Goal: Information Seeking & Learning: Check status

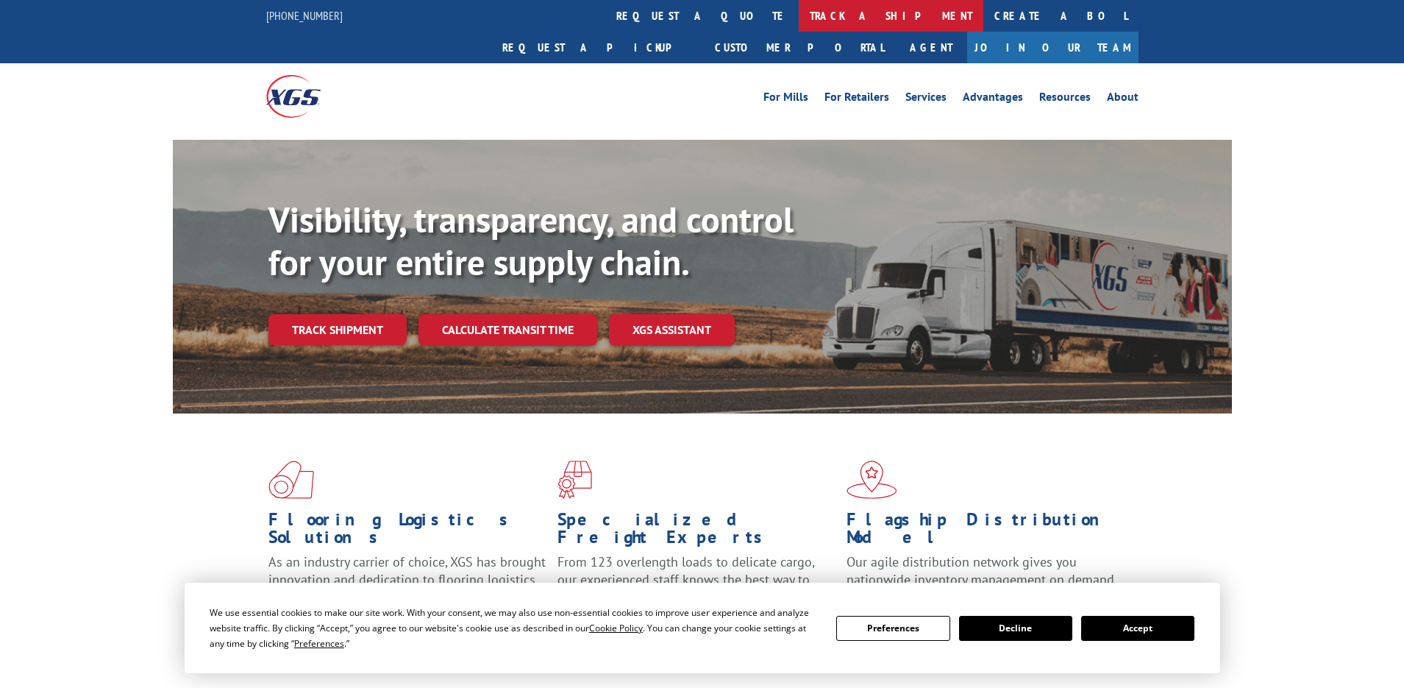
click at [799, 12] on link "track a shipment" at bounding box center [891, 16] width 185 height 32
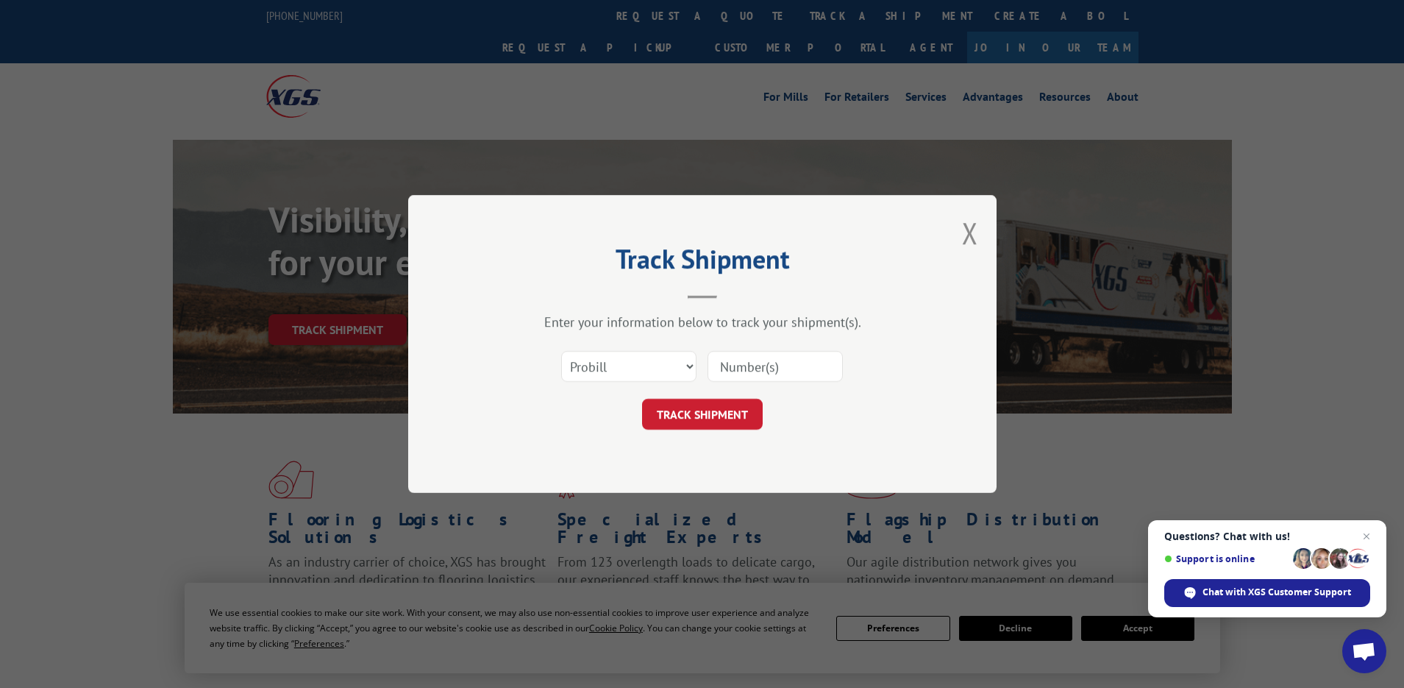
paste input "17472822"
type input "17472822"
click at [707, 406] on button "TRACK SHIPMENT" at bounding box center [702, 414] width 121 height 31
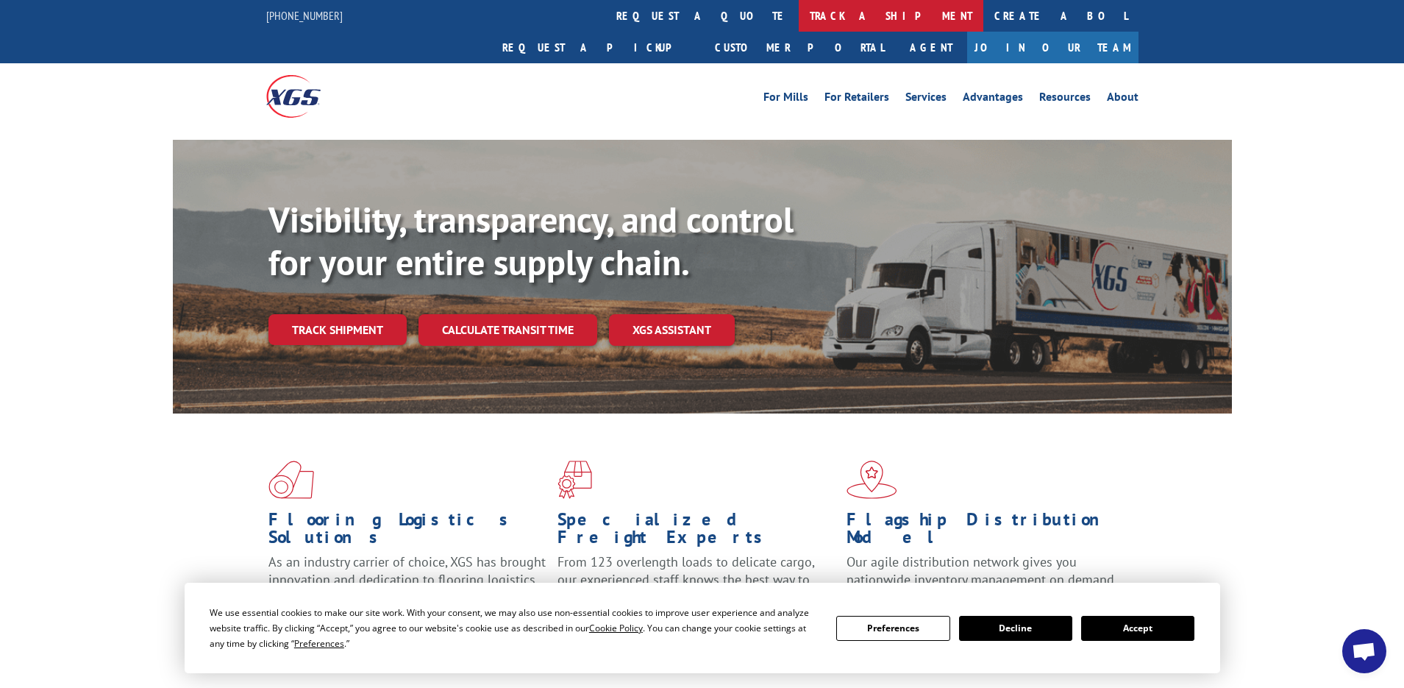
click at [799, 10] on link "track a shipment" at bounding box center [891, 16] width 185 height 32
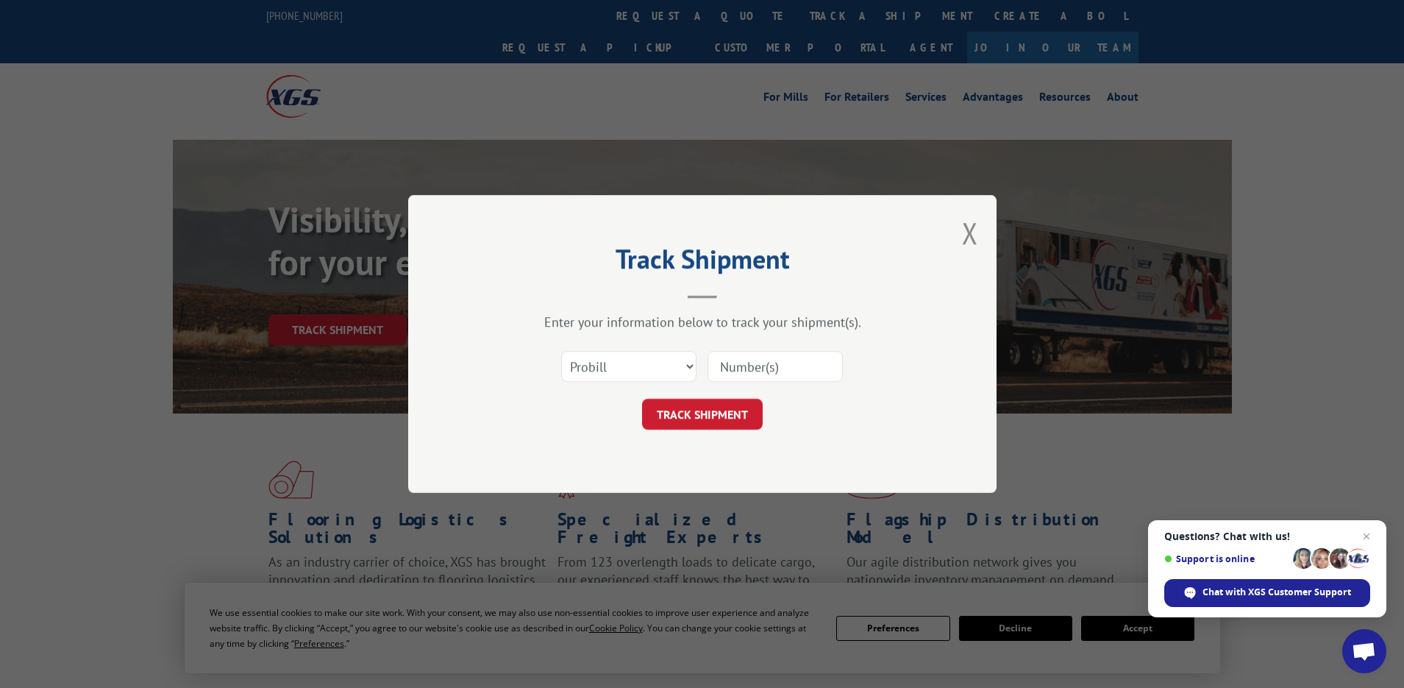
paste input "17471345"
type input "17471345"
click at [721, 416] on button "TRACK SHIPMENT" at bounding box center [702, 414] width 121 height 31
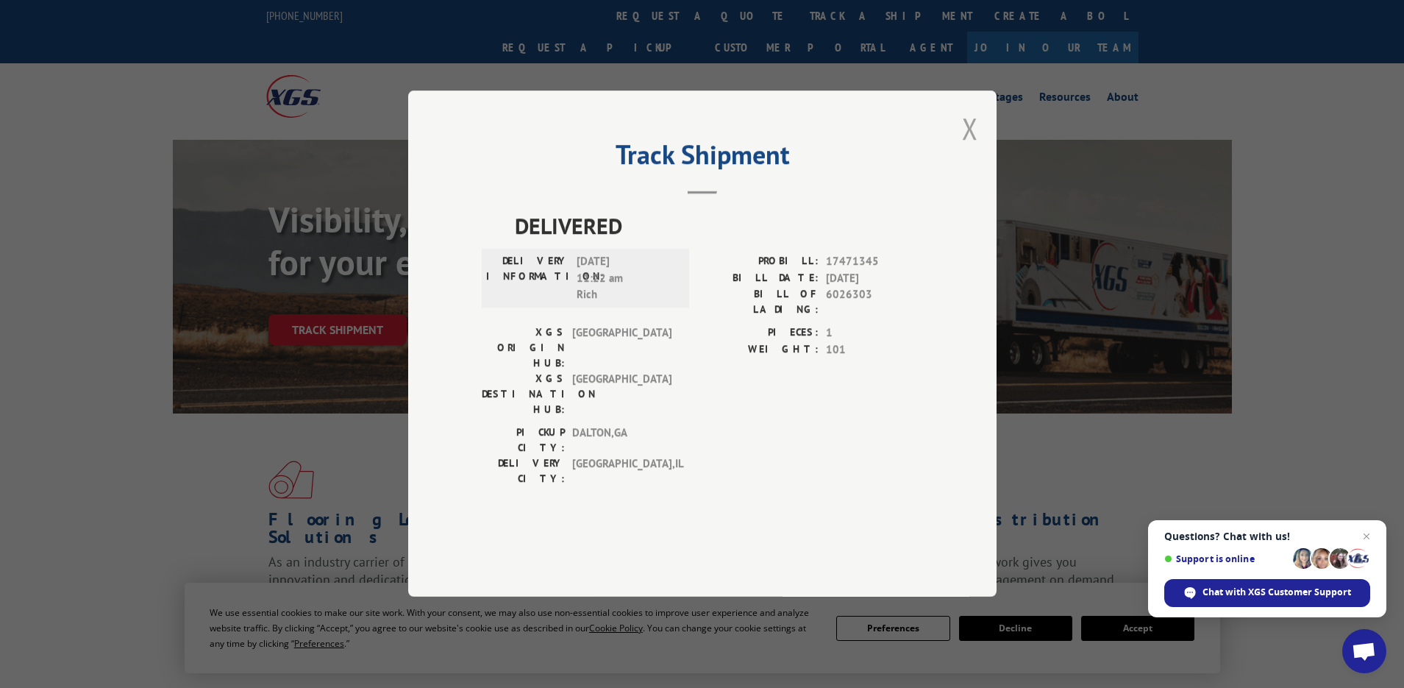
click at [973, 148] on button "Close modal" at bounding box center [970, 128] width 16 height 39
